Goal: Check status

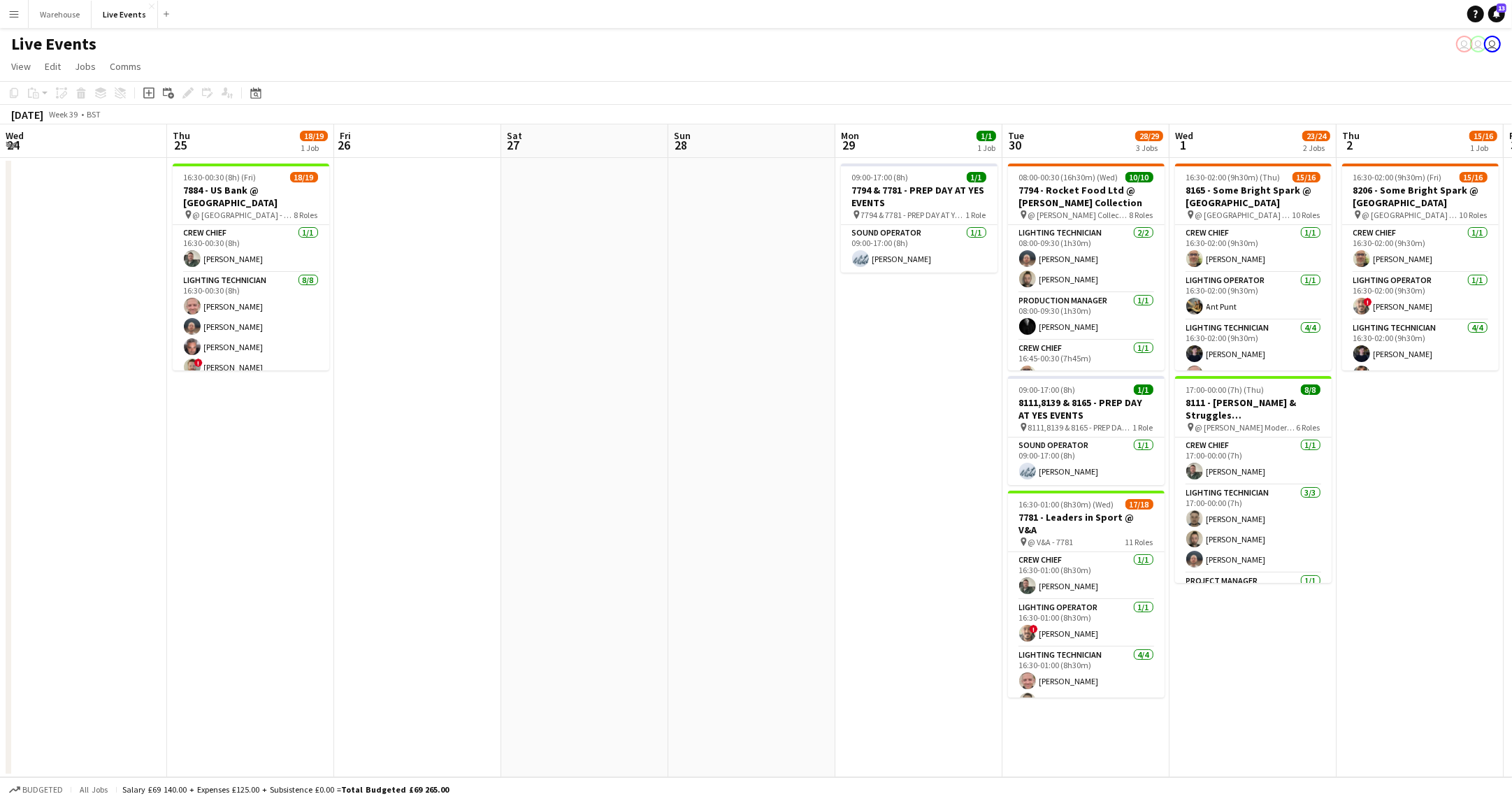
scroll to position [0, 532]
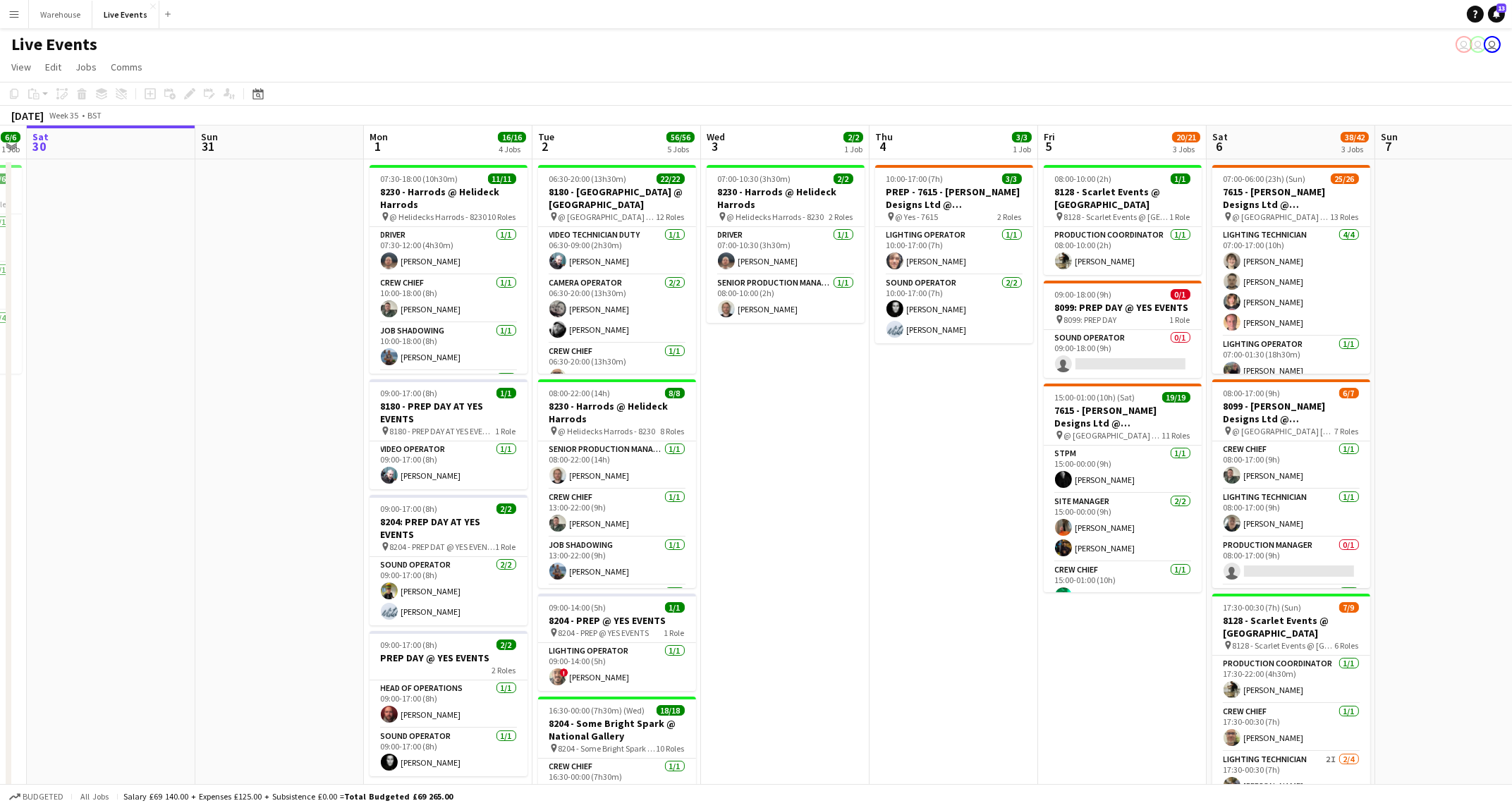
scroll to position [0, 481]
drag, startPoint x: 1116, startPoint y: 561, endPoint x: 972, endPoint y: 546, distance: 144.8
click at [972, 546] on app-calendar-viewport "Wed 27 Thu 28 10/10 1 Job Fri 29 6/6 1 Job Sat 30 Sun 31 Mon 1 16/16 4 Jobs Tue…" at bounding box center [756, 644] width 1512 height 1037
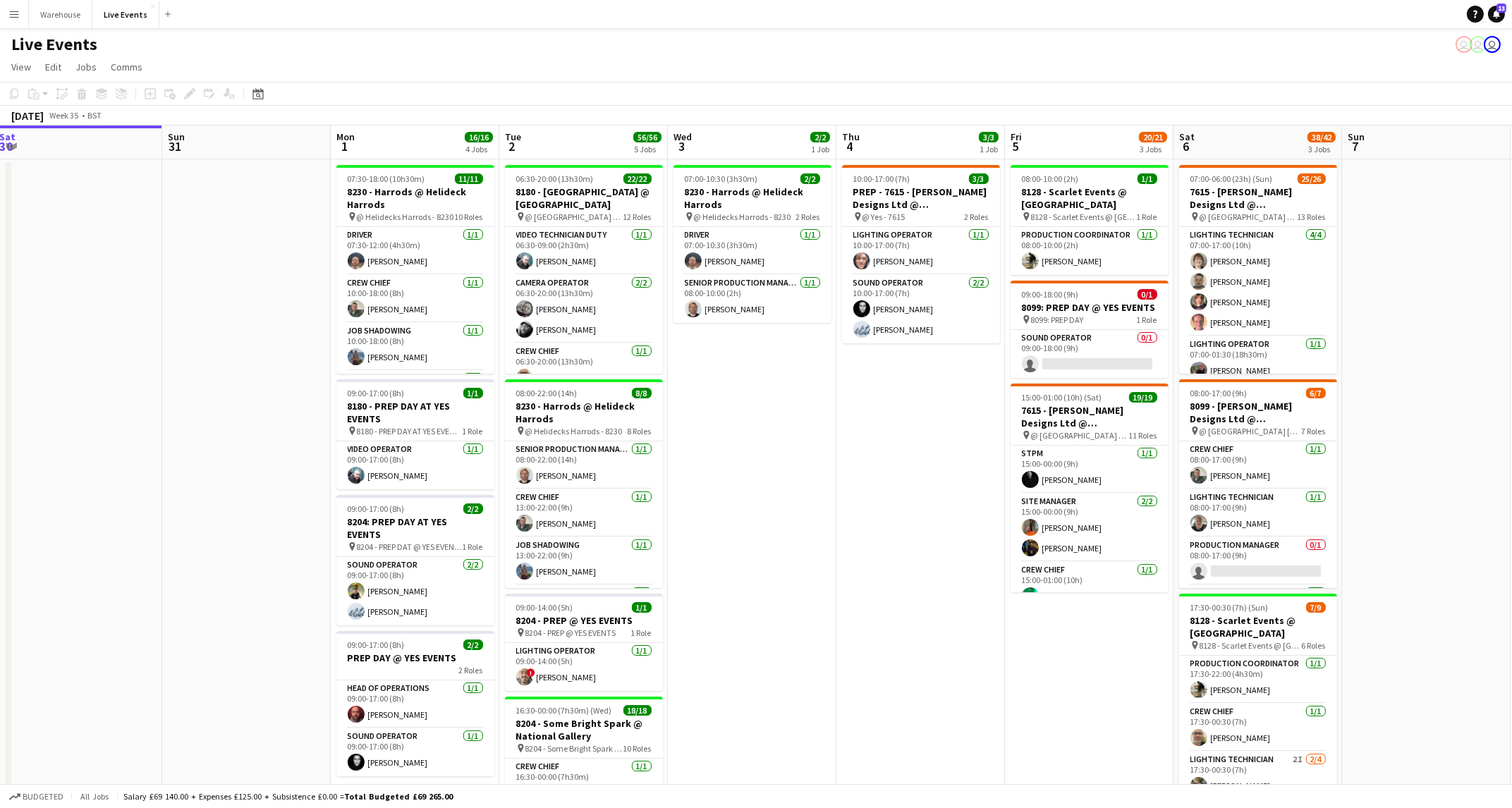
scroll to position [0, 405]
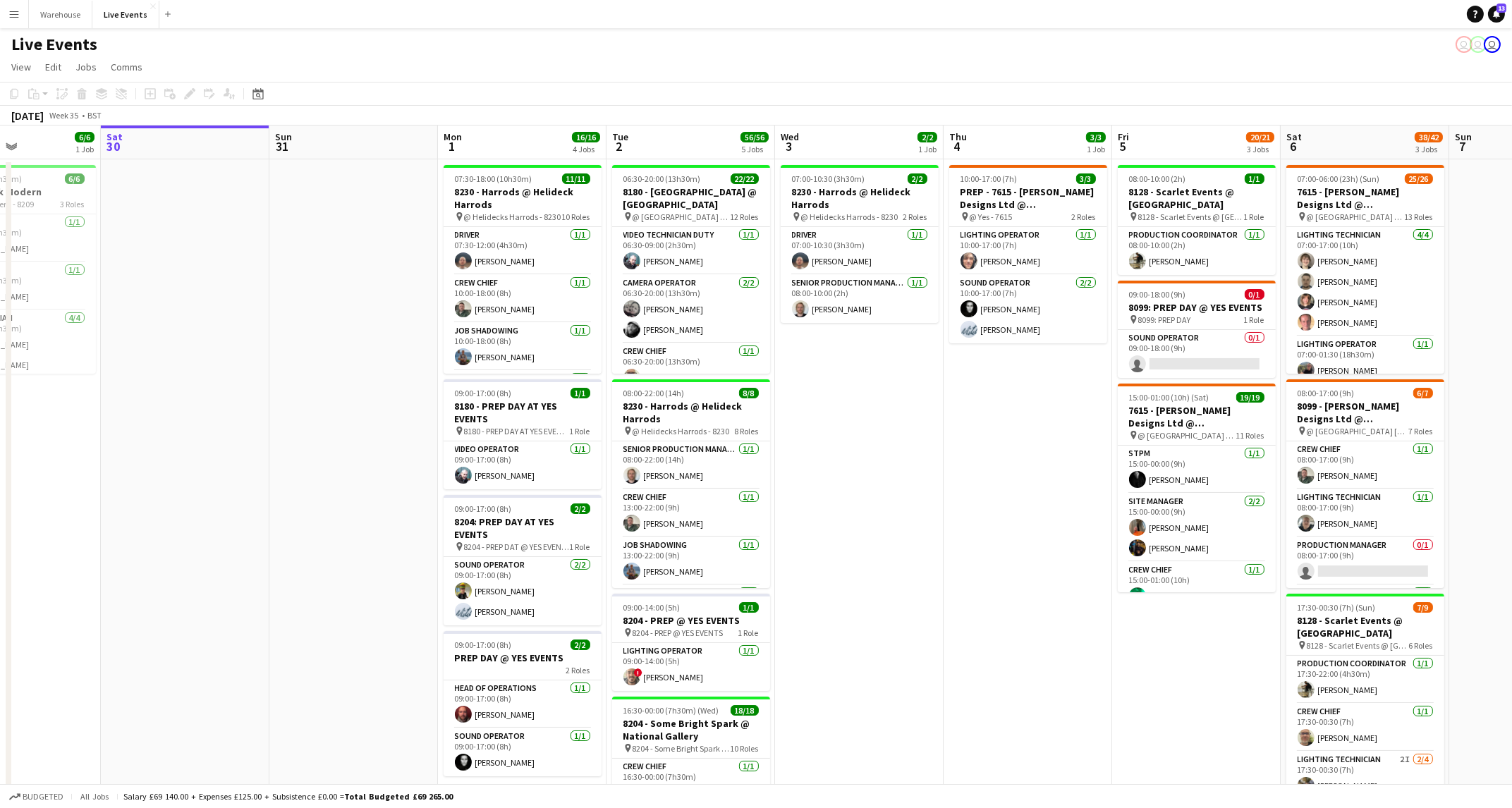
drag, startPoint x: 1028, startPoint y: 664, endPoint x: 1104, endPoint y: 668, distance: 76.1
click at [1104, 668] on app-calendar-viewport "Wed 27 Thu 28 10/10 1 Job Fri 29 6/6 1 Job Sat 30 Sun 31 Mon 1 16/16 4 Jobs Tue…" at bounding box center [756, 644] width 1512 height 1037
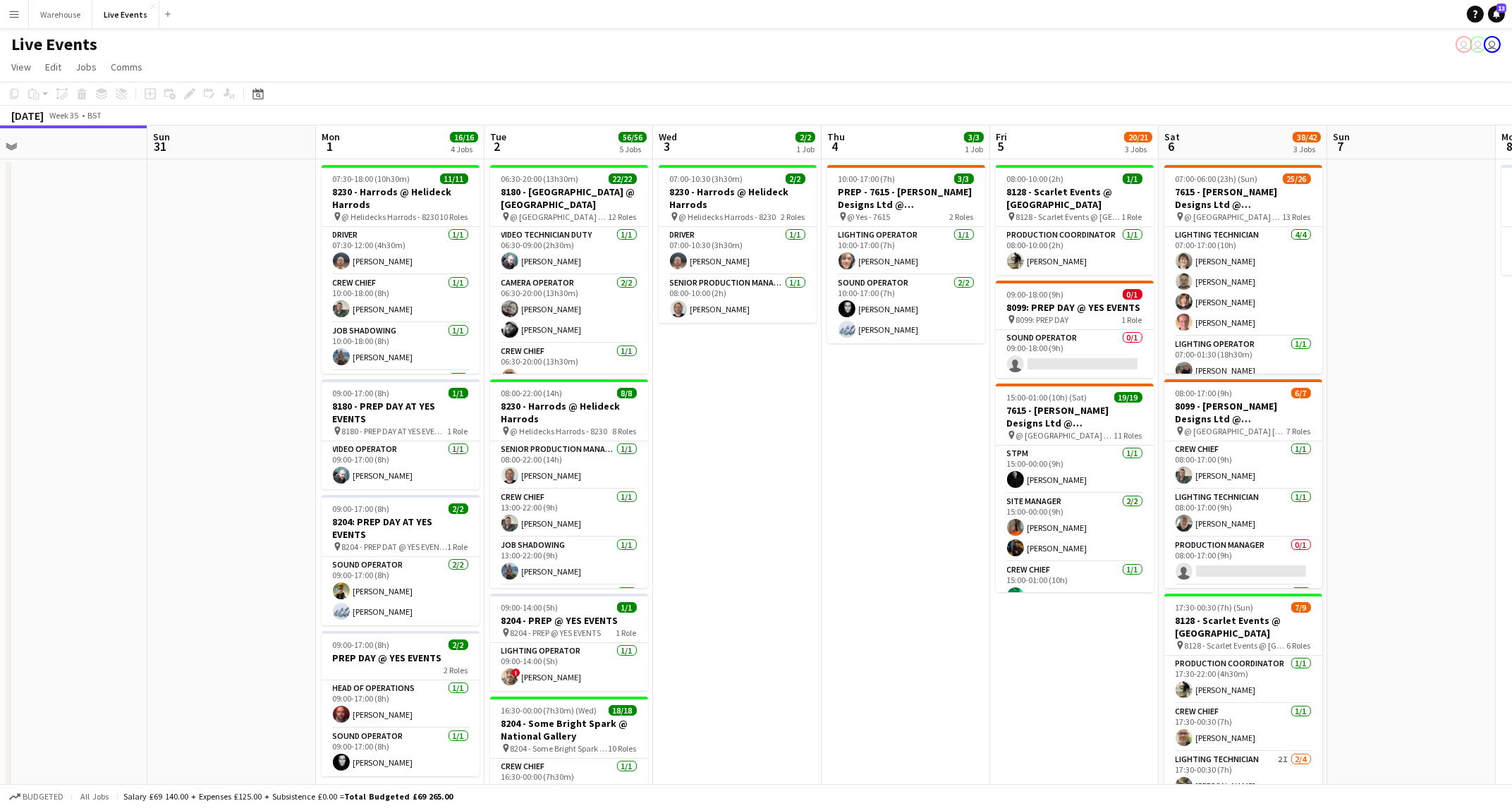
scroll to position [0, 536]
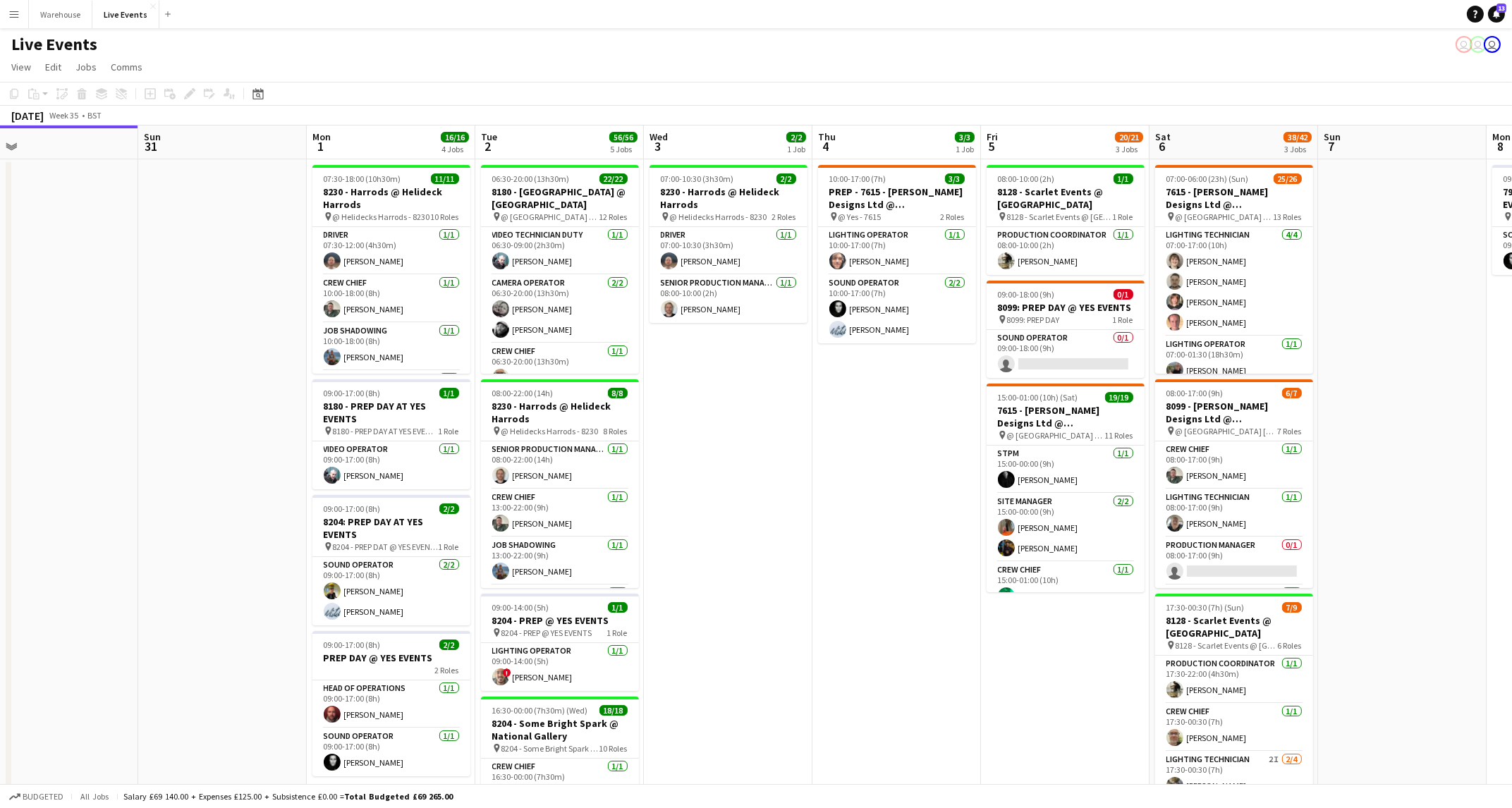
drag, startPoint x: 1111, startPoint y: 692, endPoint x: 980, endPoint y: 690, distance: 131.0
click at [980, 690] on app-calendar-viewport "Wed 27 Thu 28 10/10 1 Job Fri 29 6/6 1 Job Sat 30 Sun 31 Mon 1 16/16 4 Jobs Tue…" at bounding box center [756, 644] width 1512 height 1037
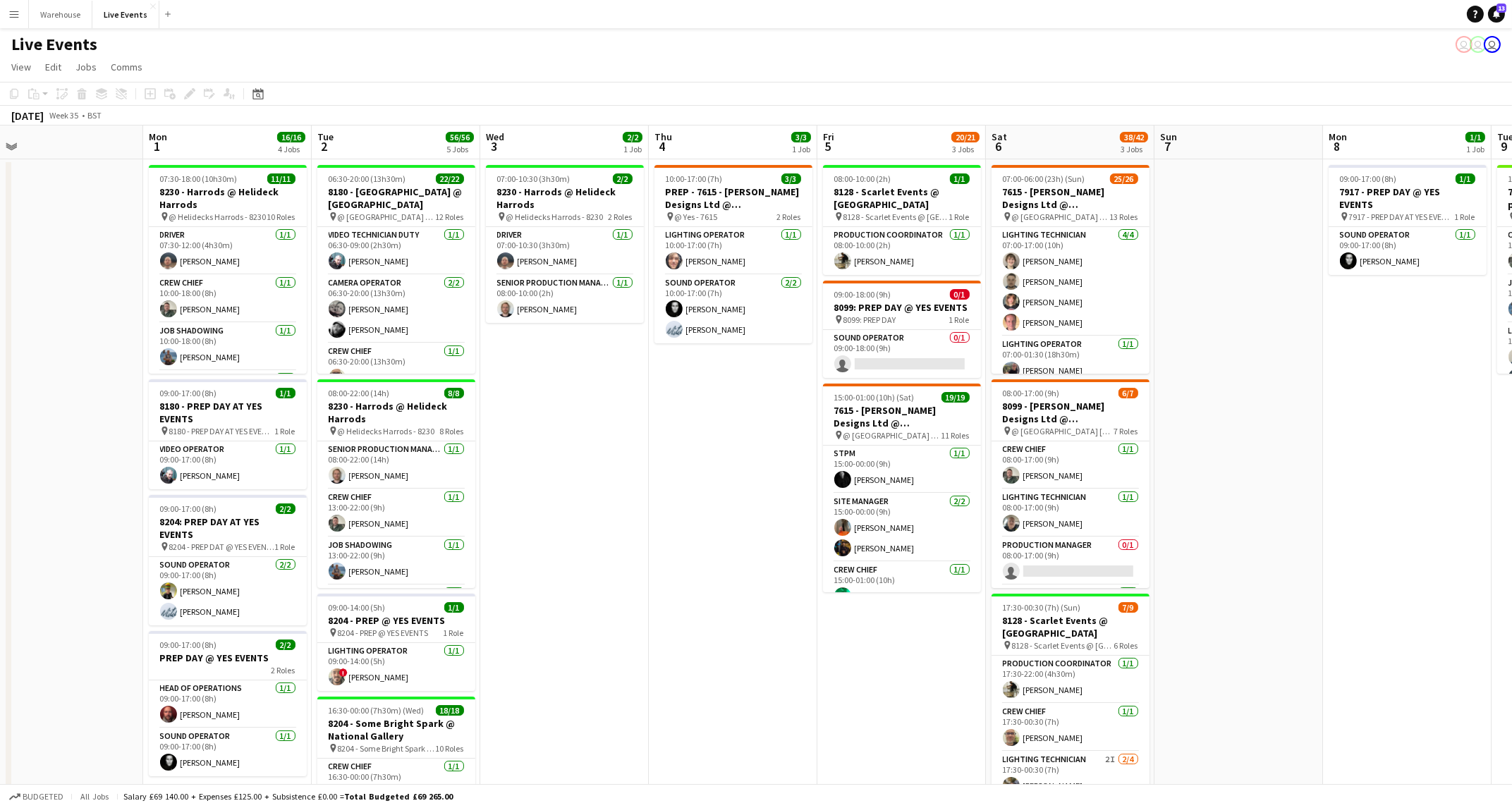
scroll to position [0, 702]
drag, startPoint x: 1070, startPoint y: 696, endPoint x: 905, endPoint y: 703, distance: 165.1
click at [905, 703] on app-calendar-viewport "Wed 27 Thu 28 10/10 1 Job Fri 29 6/6 1 Job Sat 30 Sun 31 Mon 1 16/16 4 Jobs Tue…" at bounding box center [756, 644] width 1512 height 1037
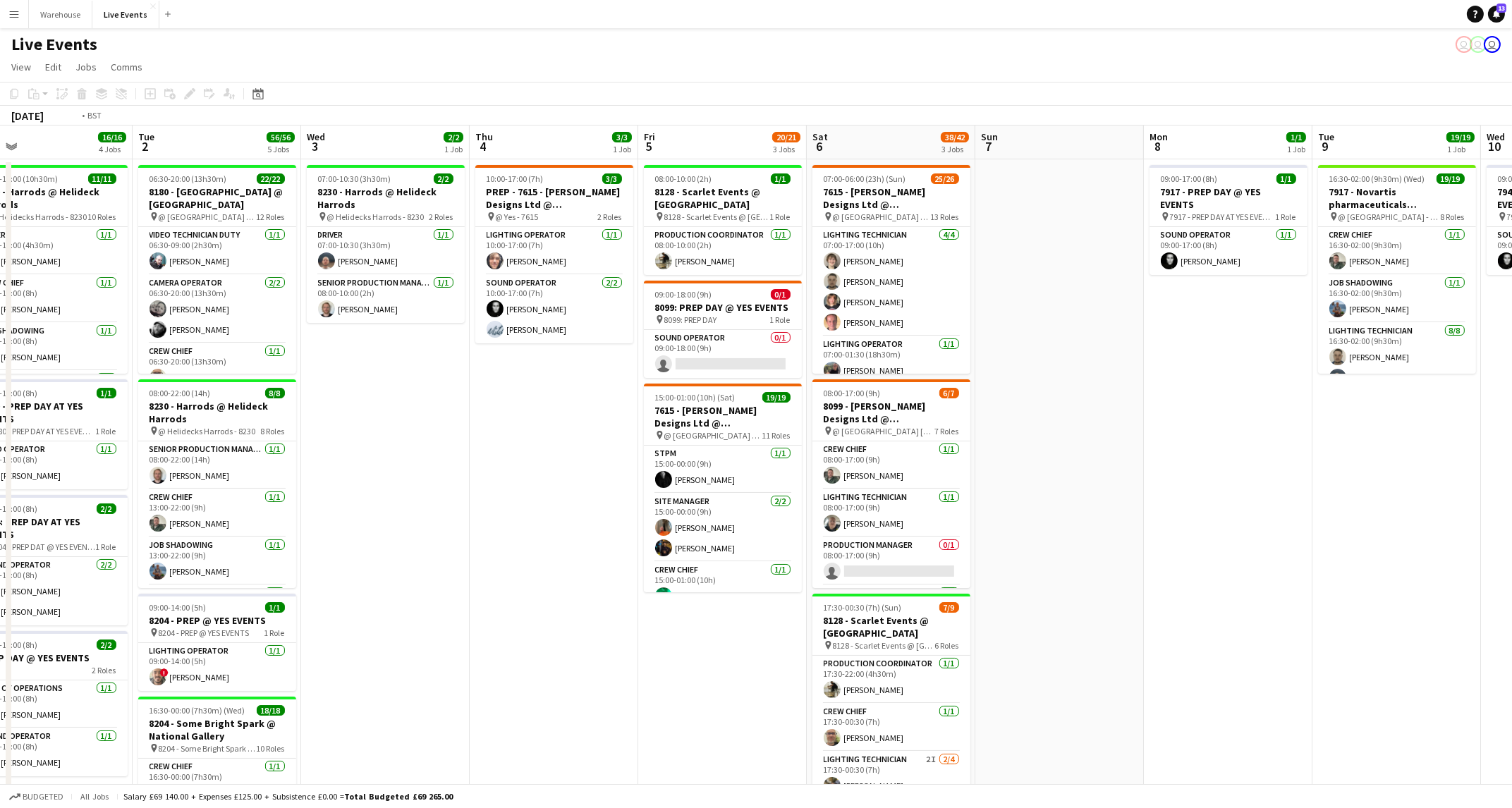
drag, startPoint x: 949, startPoint y: 712, endPoint x: 777, endPoint y: 724, distance: 172.4
click at [777, 724] on app-calendar-viewport "Fri 29 6/6 1 Job Sat 30 Sun 31 Mon 1 16/16 4 Jobs Tue 2 56/56 5 Jobs Wed 3 2/2 …" at bounding box center [756, 644] width 1512 height 1037
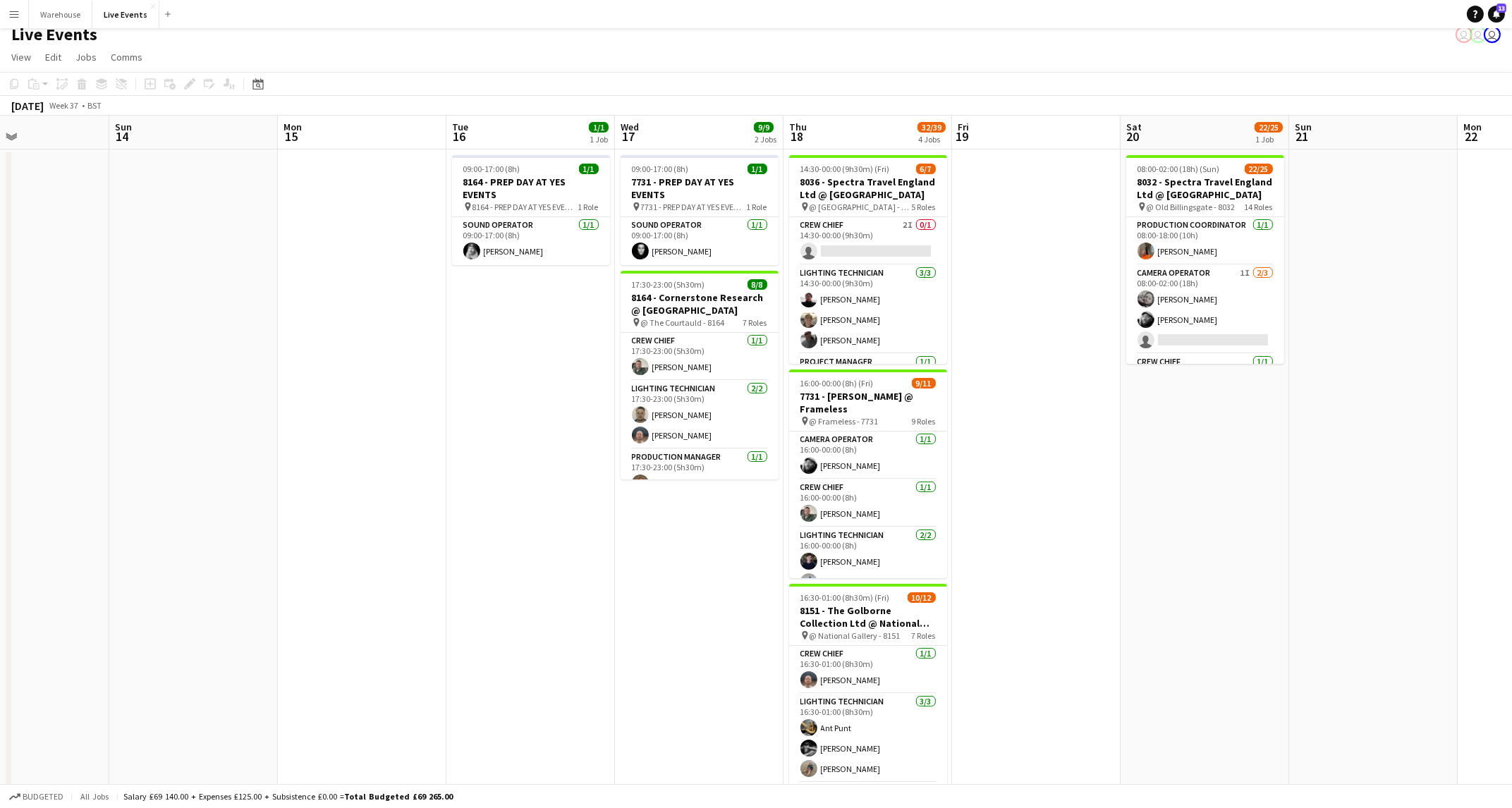
scroll to position [0, 565]
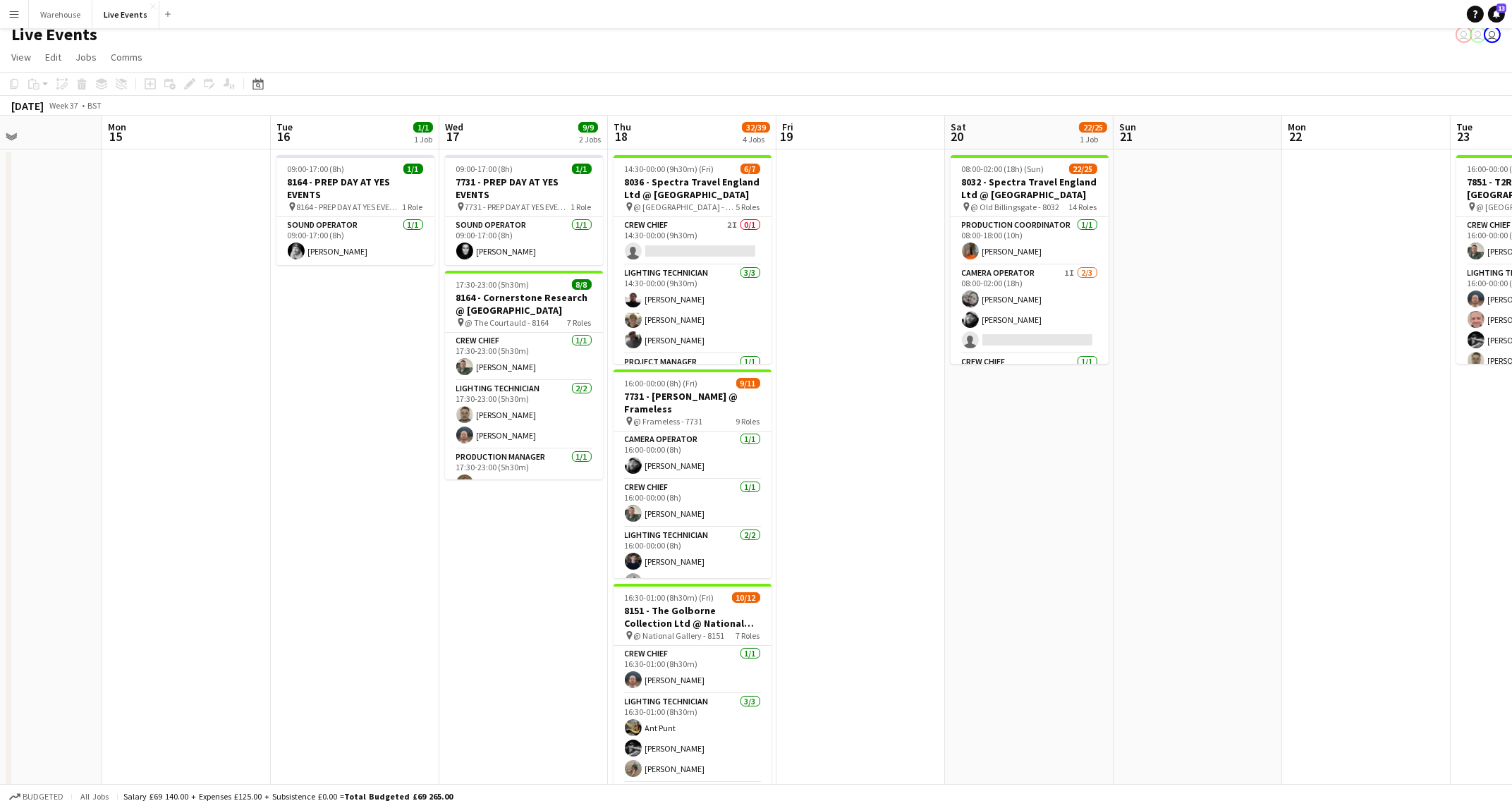
drag, startPoint x: 1198, startPoint y: 512, endPoint x: 1024, endPoint y: 512, distance: 174.0
click at [1024, 512] on app-calendar-viewport "Fri 12 1/1 1 Job Sat 13 Sun 14 Mon 15 Tue 16 1/1 1 Job Wed 17 9/9 2 Jobs Thu 18…" at bounding box center [756, 634] width 1512 height 1037
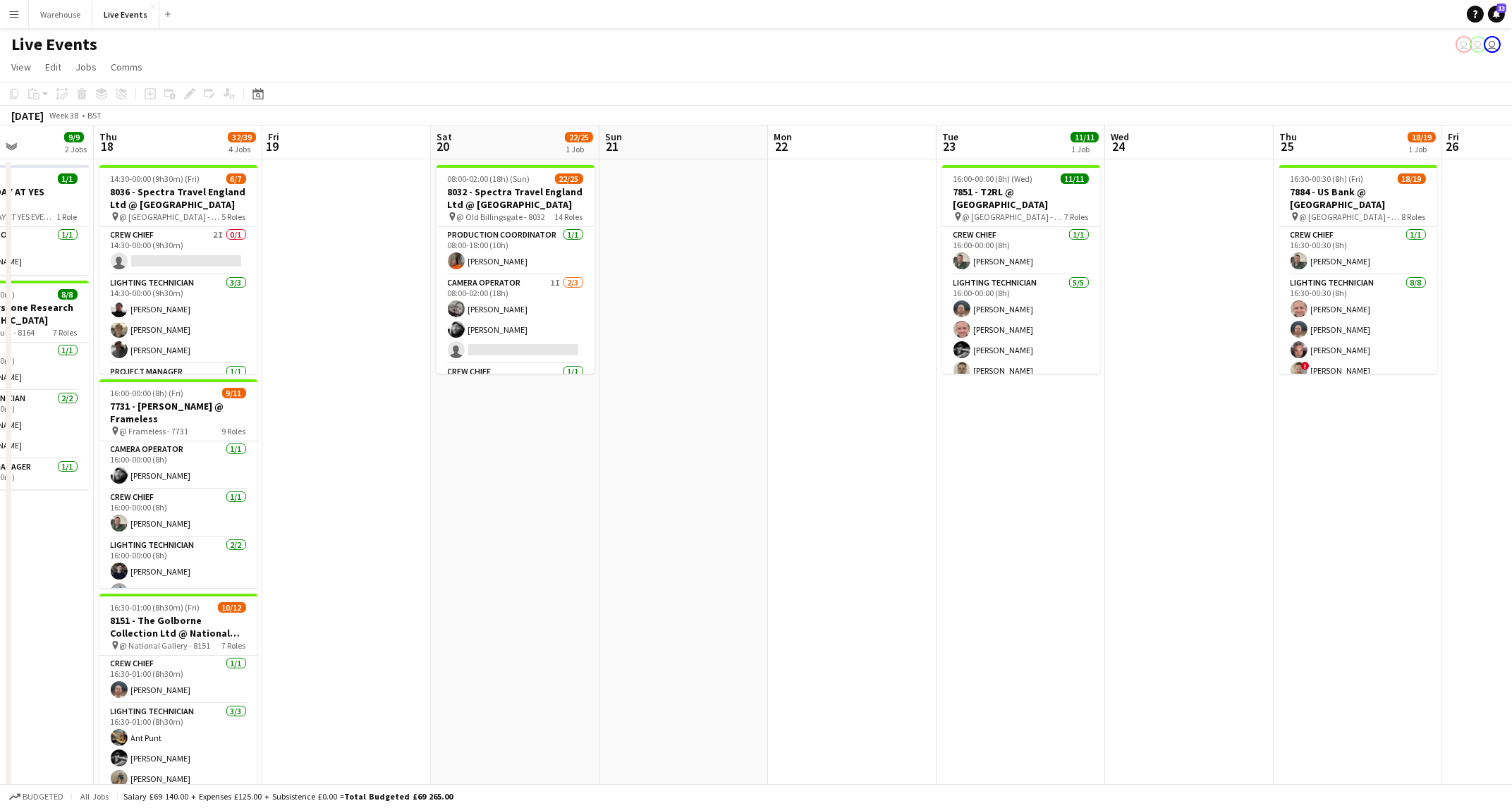
scroll to position [0, 600]
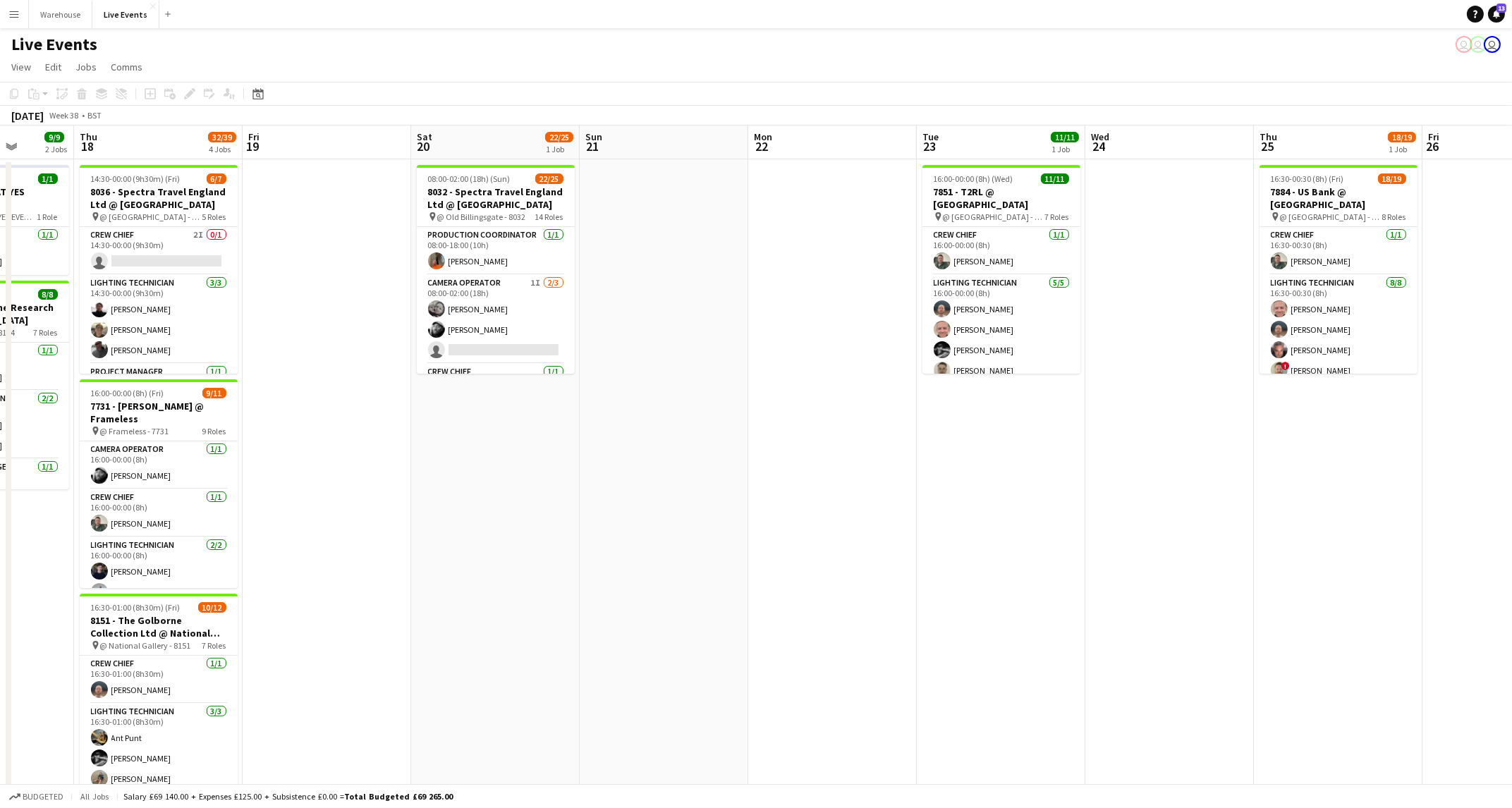
drag, startPoint x: 1118, startPoint y: 552, endPoint x: 583, endPoint y: 560, distance: 535.1
click at [583, 560] on app-calendar-viewport "Sun 14 Mon 15 Tue 16 1/1 1 Job Wed 17 9/9 2 Jobs Thu 18 32/39 4 Jobs Fri 19 Sat…" at bounding box center [756, 644] width 1512 height 1037
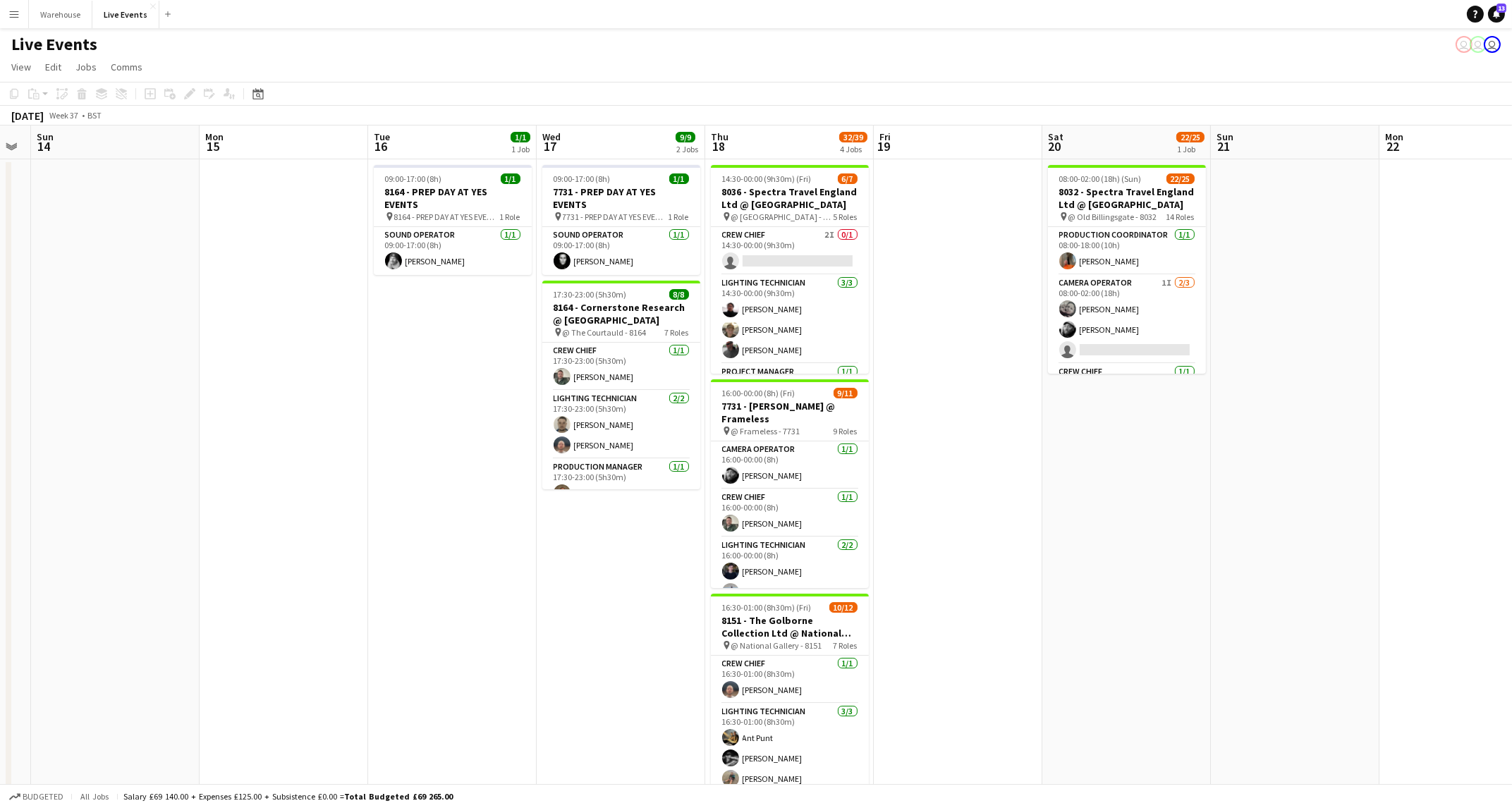
scroll to position [0, 433]
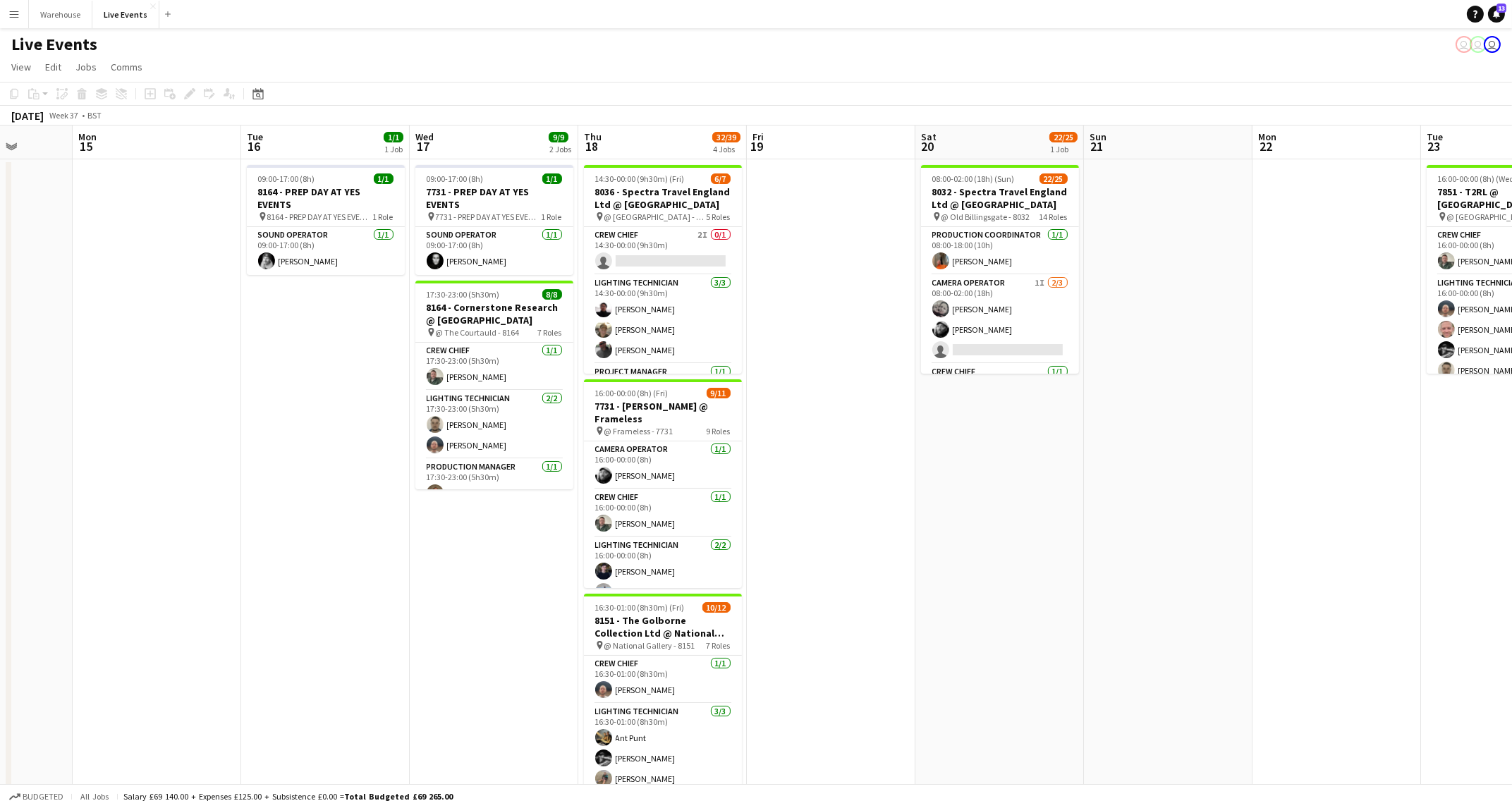
drag, startPoint x: 399, startPoint y: 601, endPoint x: 903, endPoint y: 639, distance: 505.4
click at [903, 639] on app-calendar-viewport "Fri 12 1/1 1 Job Sat 13 Sun 14 Mon 15 Tue 16 1/1 1 Job Wed 17 9/9 2 Jobs Thu 18…" at bounding box center [756, 644] width 1512 height 1037
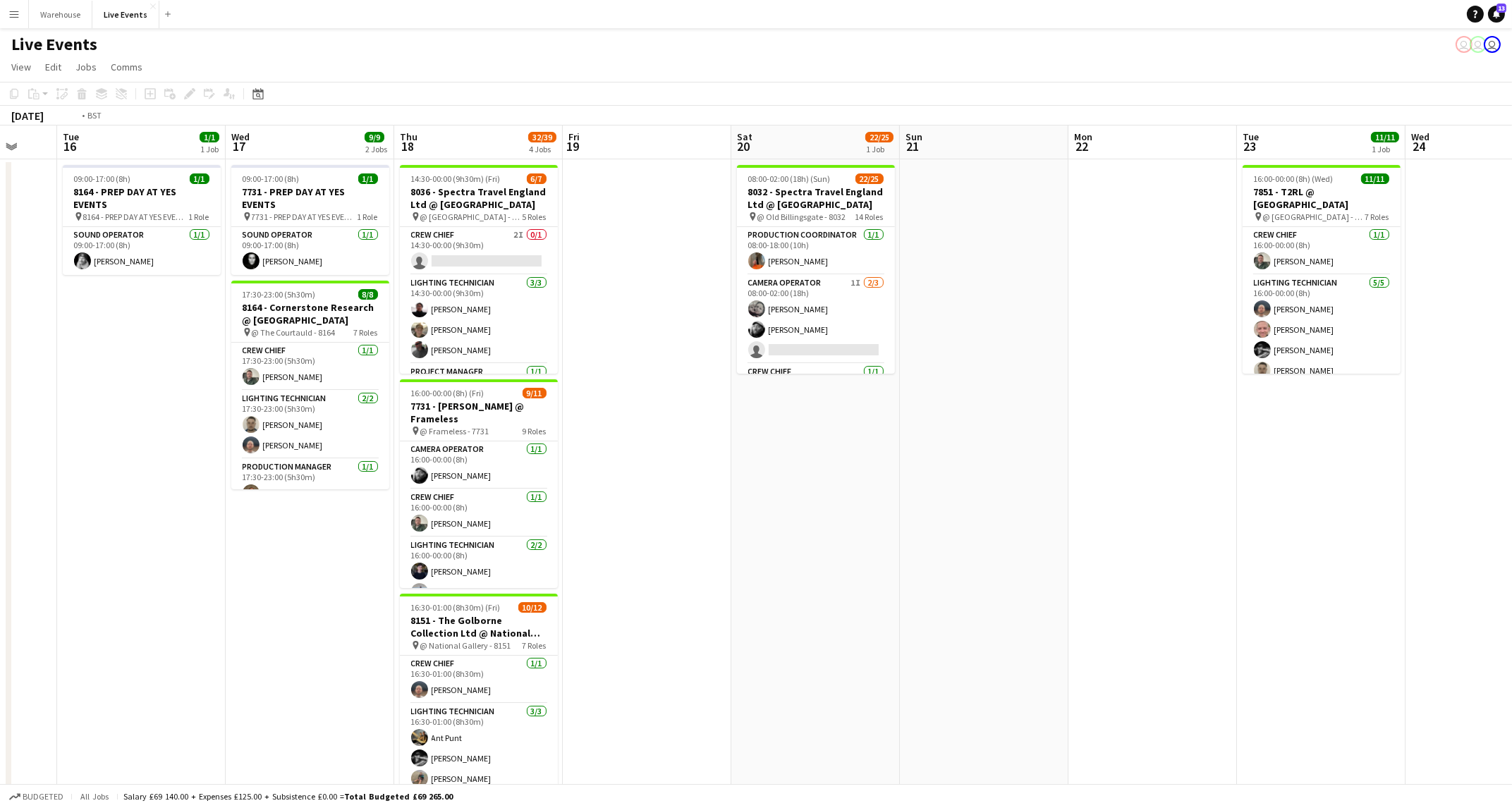
drag, startPoint x: 1153, startPoint y: 615, endPoint x: 819, endPoint y: 639, distance: 334.9
click at [819, 639] on app-calendar-viewport "Fri 12 1/1 1 Job Sat 13 Sun 14 Mon 15 Tue 16 1/1 1 Job Wed 17 9/9 2 Jobs Thu 18…" at bounding box center [756, 644] width 1512 height 1037
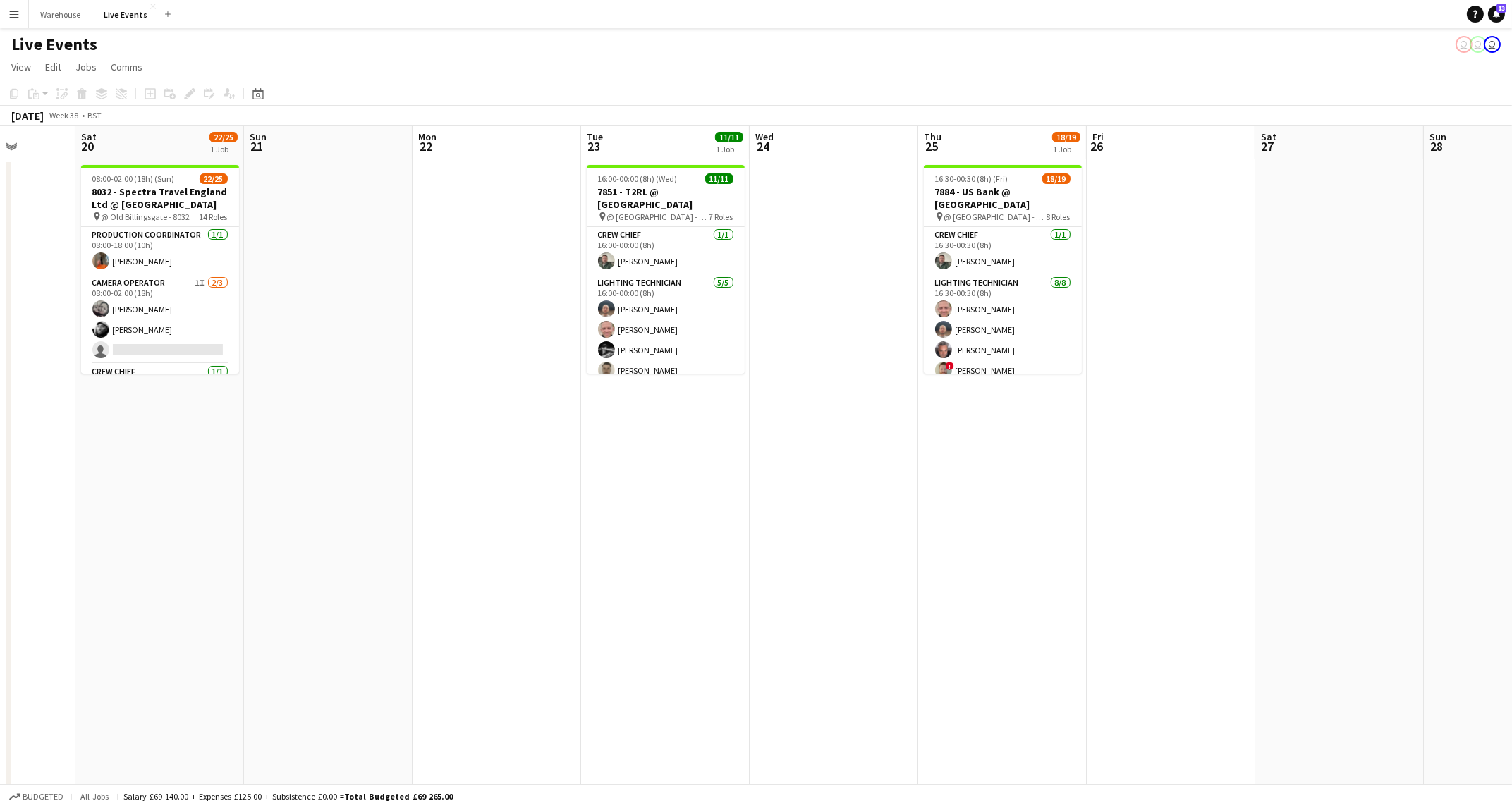
drag, startPoint x: 1112, startPoint y: 623, endPoint x: 703, endPoint y: 648, distance: 409.8
click at [703, 648] on app-calendar-viewport "Tue 16 1/1 1 Job Wed 17 9/9 2 Jobs Thu 18 32/39 4 Jobs Fri 19 Sat 20 22/25 1 Jo…" at bounding box center [756, 644] width 1512 height 1037
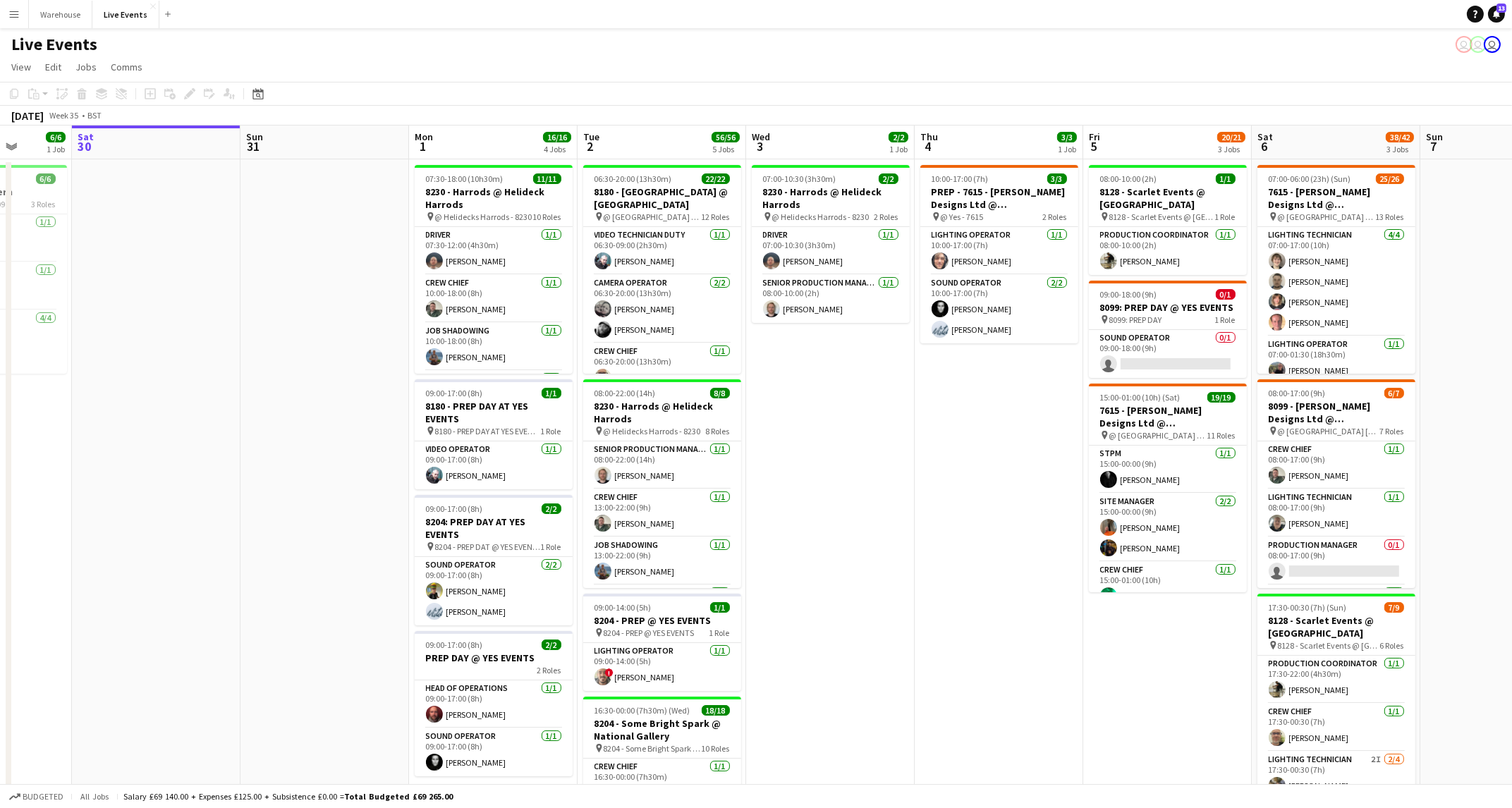
scroll to position [0, 605]
